Goal: Information Seeking & Learning: Check status

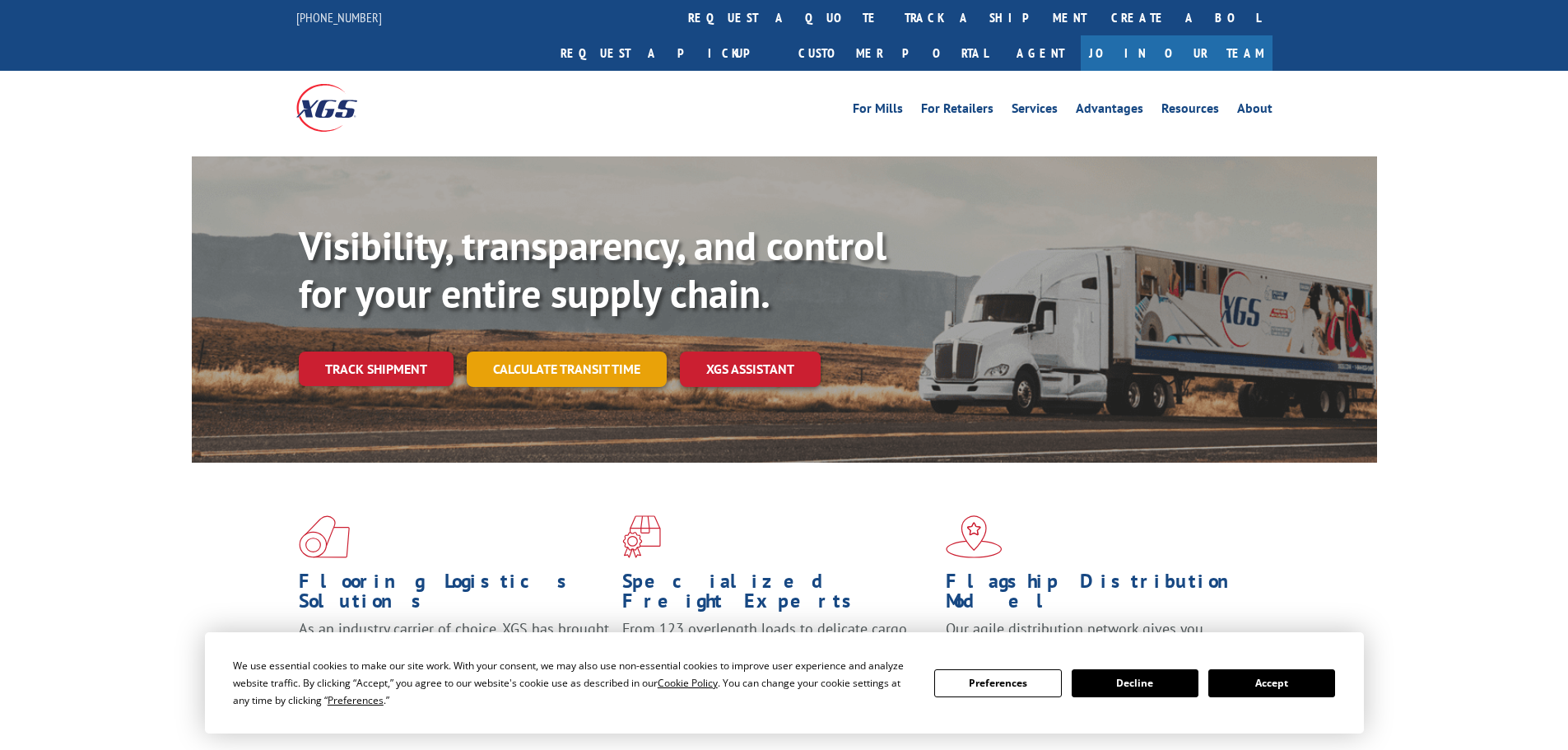
click at [619, 351] on div "Visibility, transparency, and control for your entire supply chain. Track shipm…" at bounding box center [839, 337] width 1079 height 230
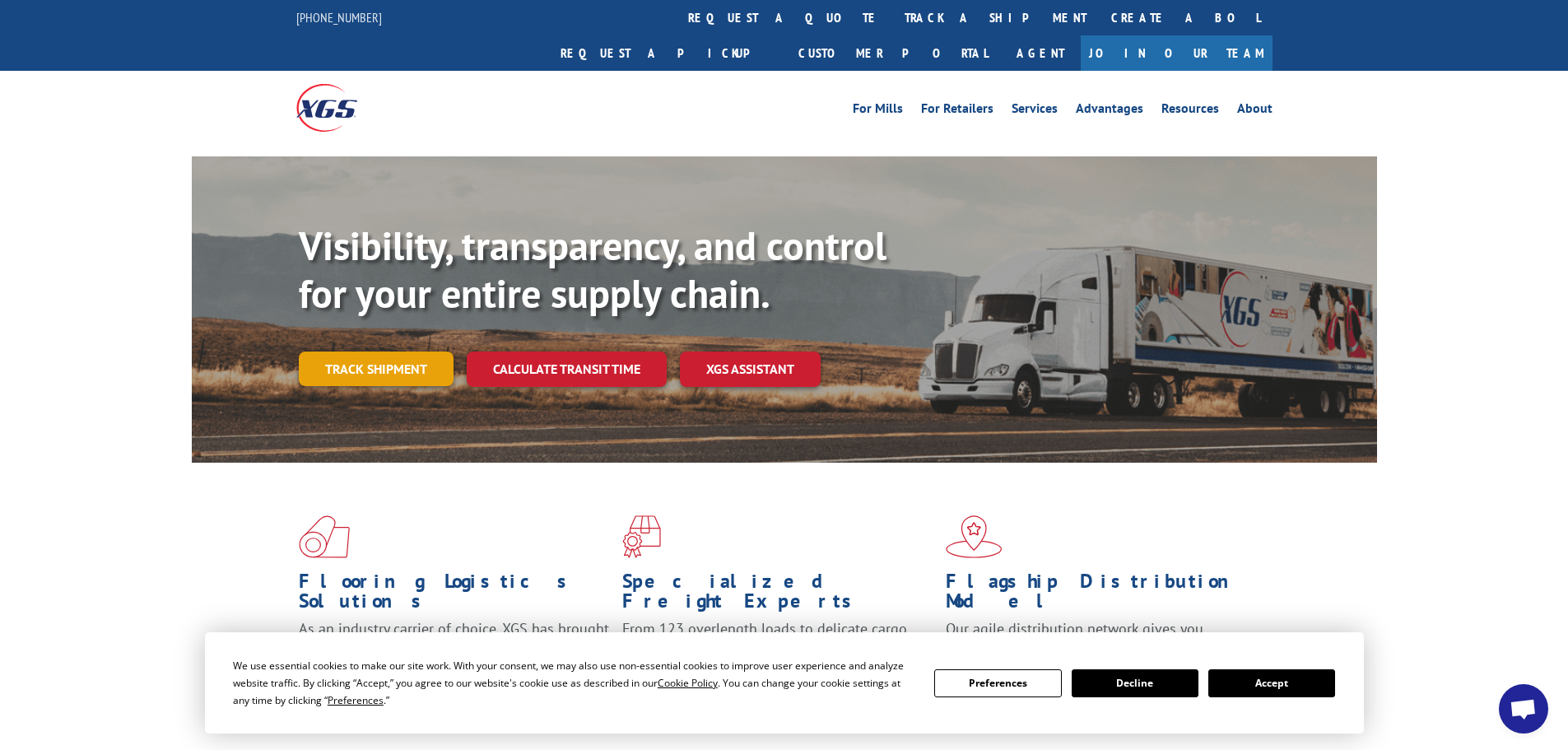
click at [352, 351] on link "Track shipment" at bounding box center [376, 368] width 155 height 34
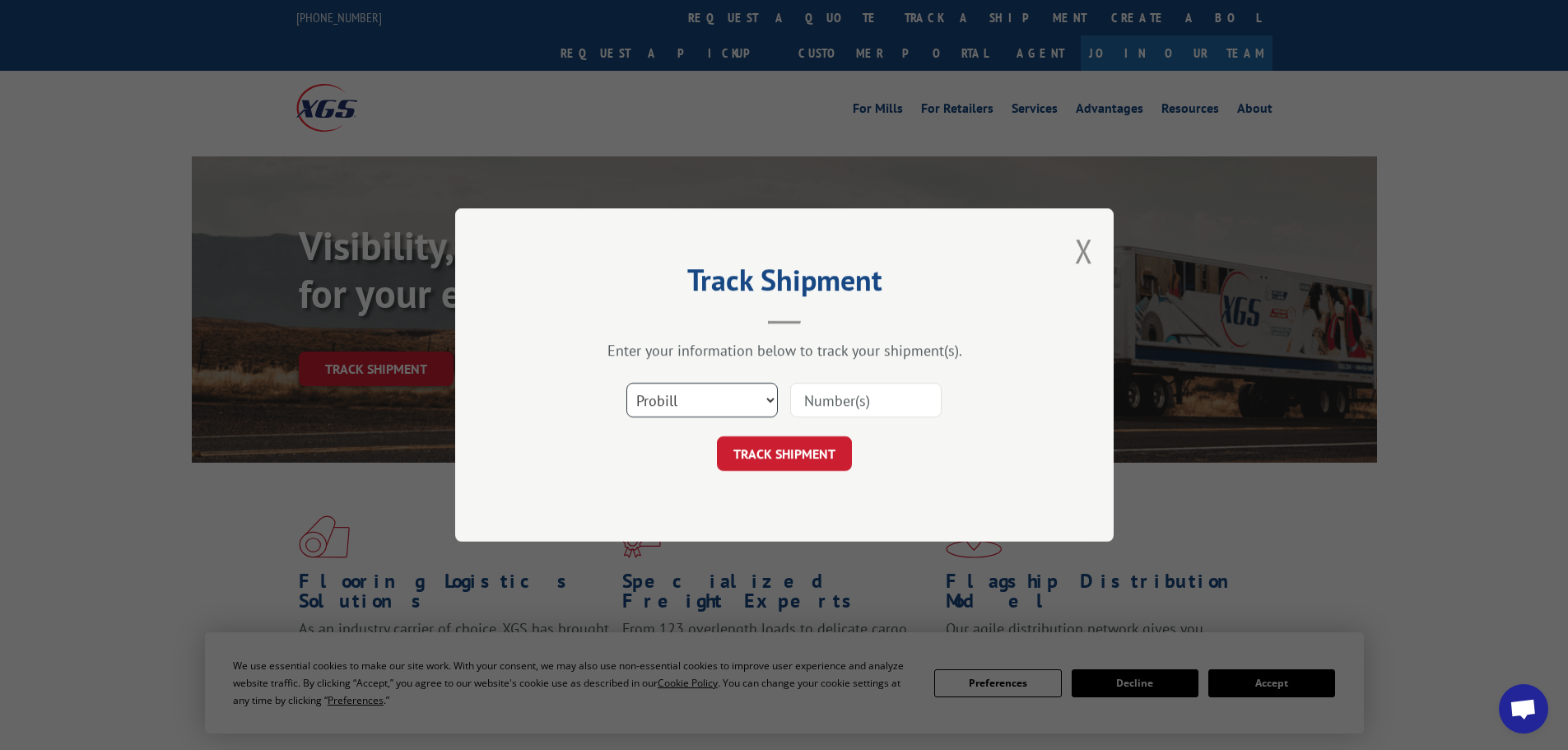
click at [721, 401] on select "Select category... Probill BOL PO" at bounding box center [702, 400] width 152 height 34
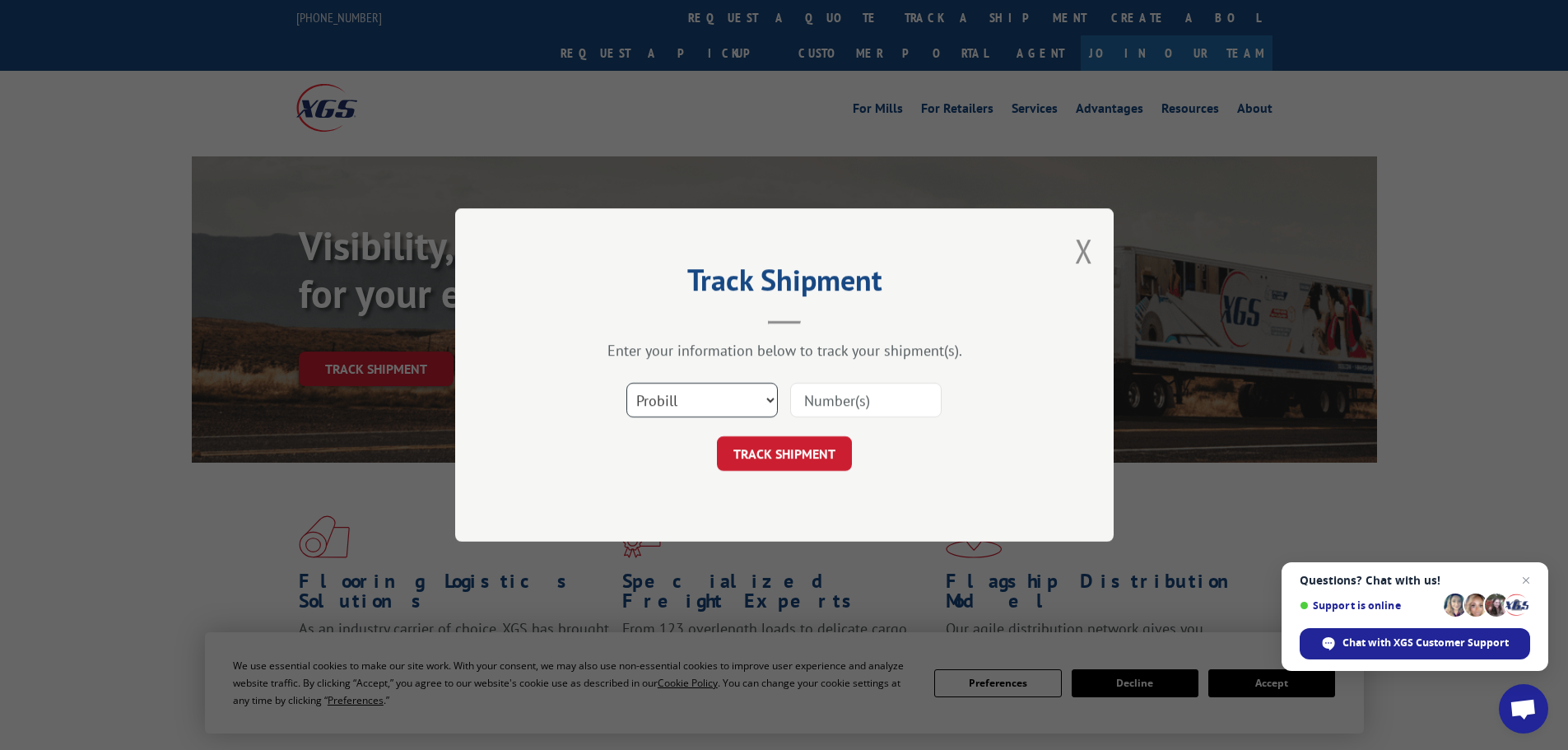
select select "bol"
click at [626, 383] on select "Select category... Probill BOL PO" at bounding box center [702, 400] width 152 height 34
click at [822, 400] on input at bounding box center [866, 400] width 152 height 34
paste input "5327762"
type input "5327762"
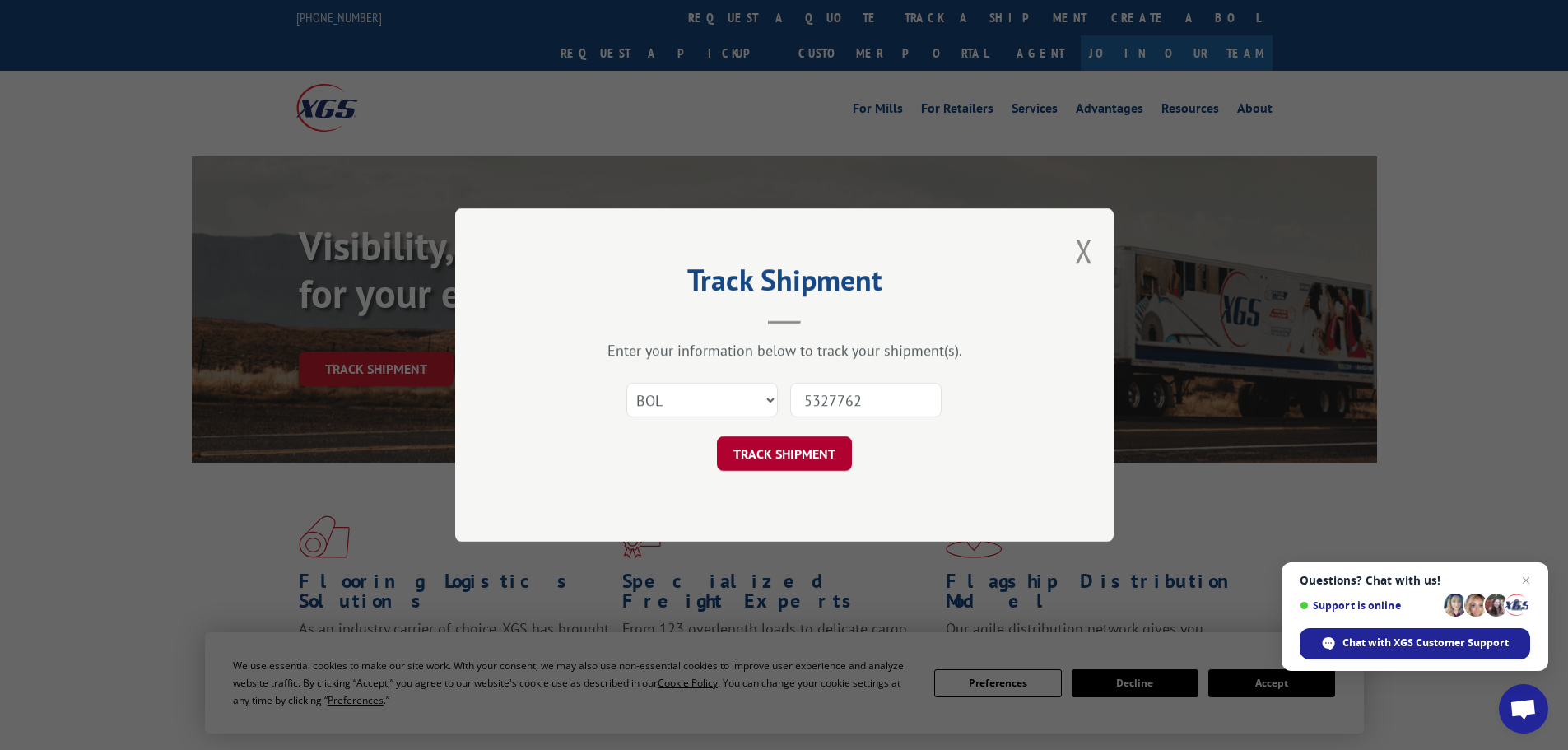
click at [803, 449] on button "TRACK SHIPMENT" at bounding box center [784, 453] width 135 height 34
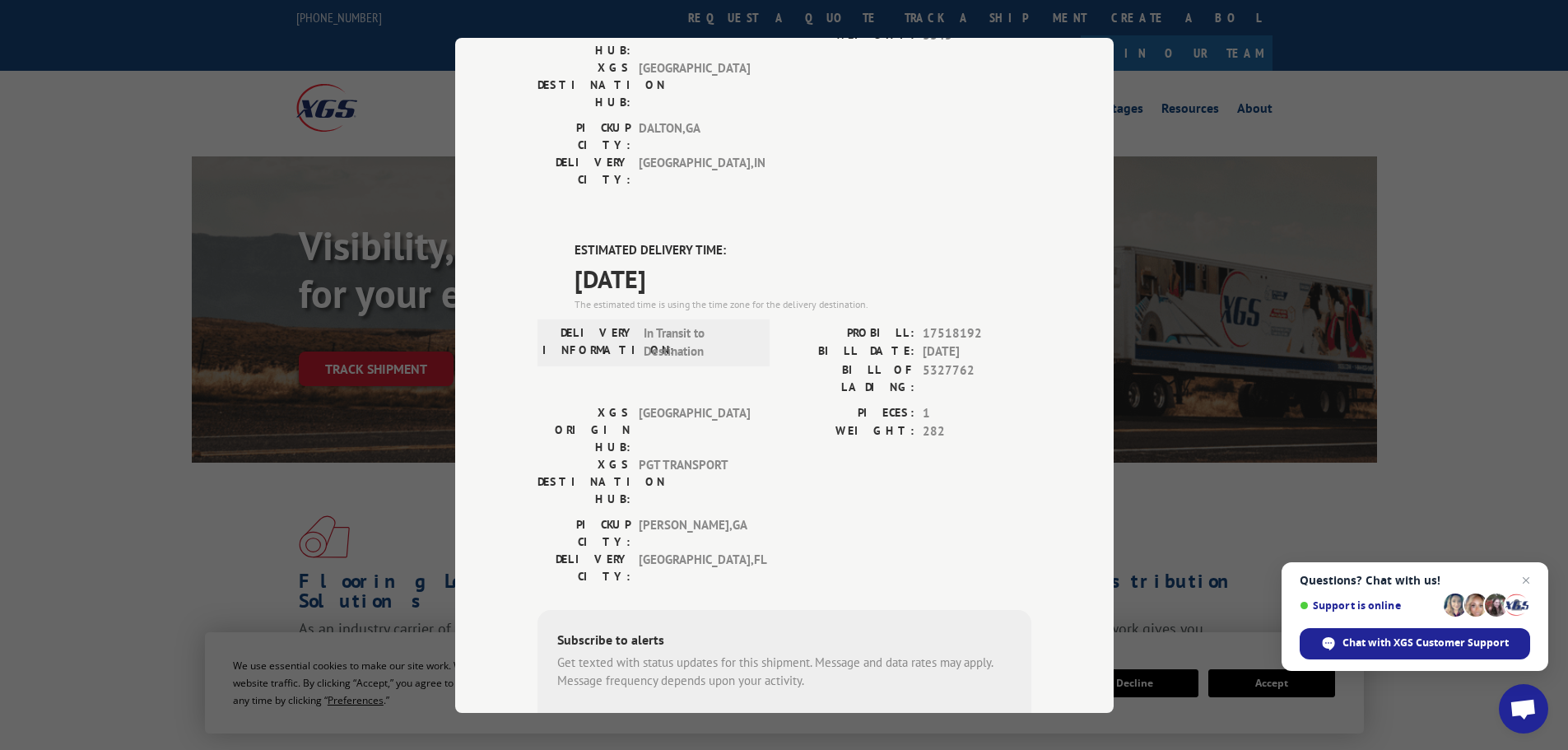
scroll to position [335, 0]
